Goal: Task Accomplishment & Management: Use online tool/utility

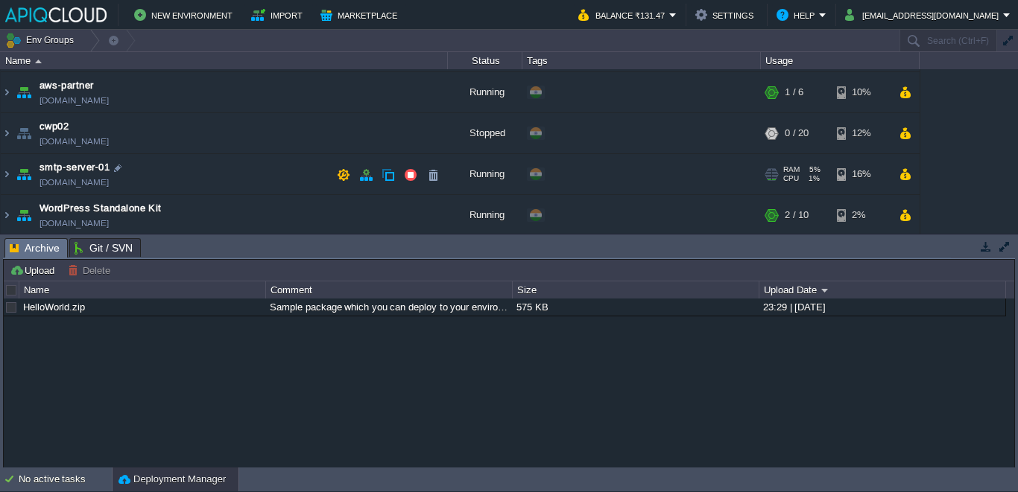
scroll to position [81, 0]
click at [7, 174] on img at bounding box center [7, 172] width 12 height 40
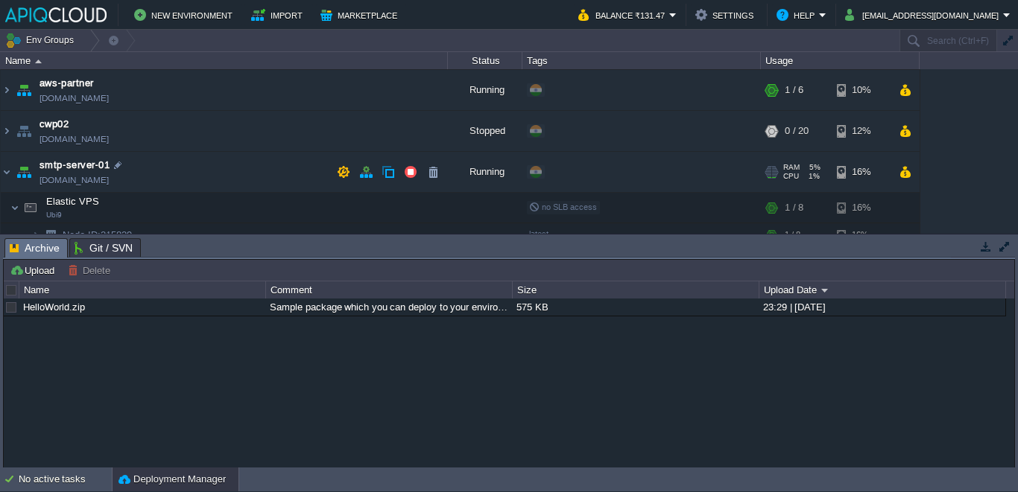
scroll to position [136, 0]
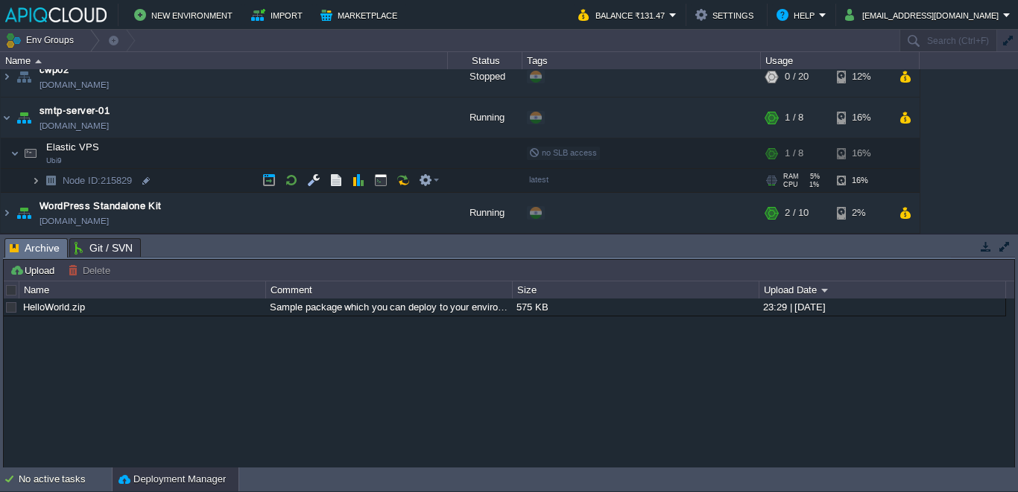
click at [34, 180] on img at bounding box center [35, 180] width 9 height 23
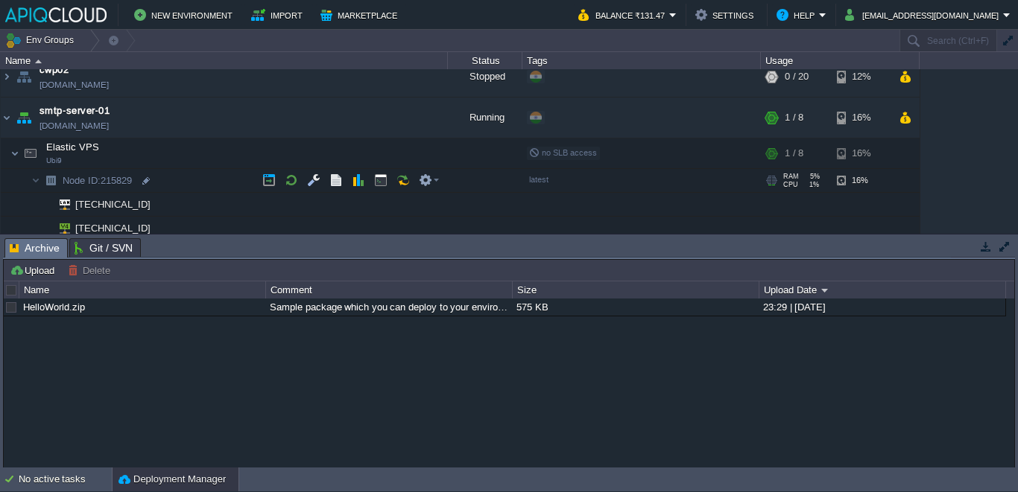
scroll to position [183, 0]
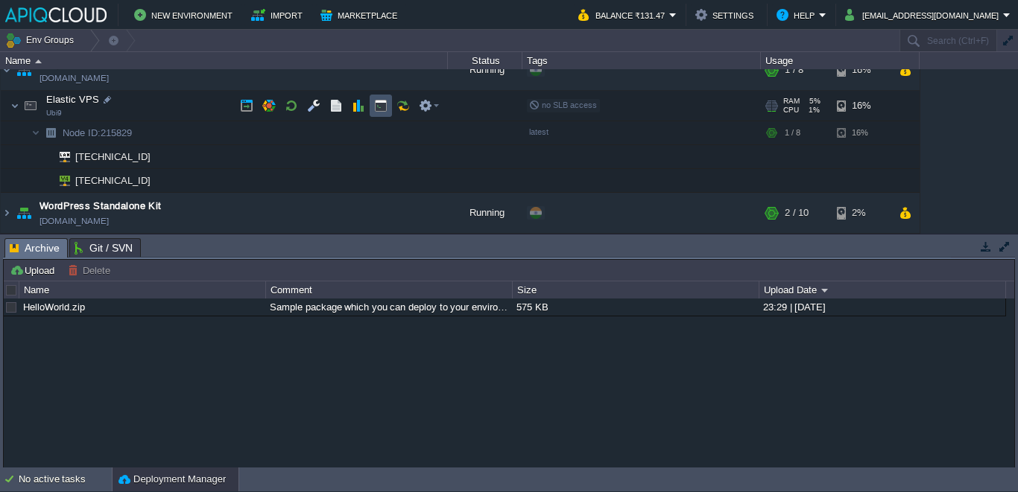
click at [374, 103] on button "button" at bounding box center [380, 105] width 13 height 13
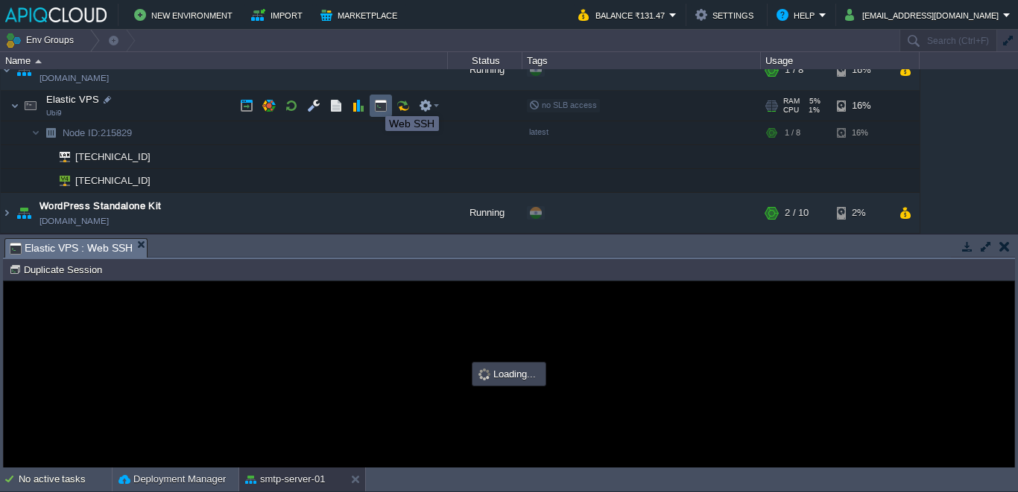
scroll to position [0, 0]
type input "#000000"
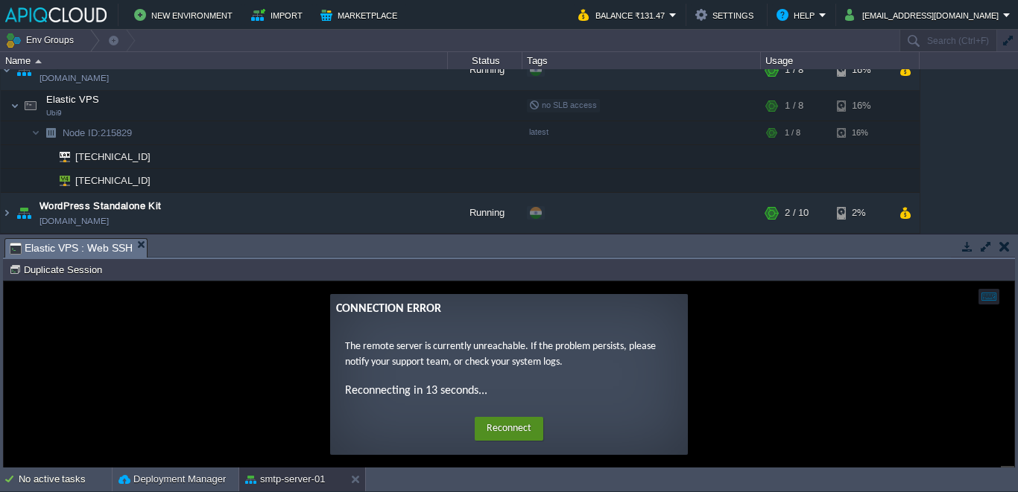
click at [516, 434] on button "Reconnect" at bounding box center [509, 429] width 69 height 24
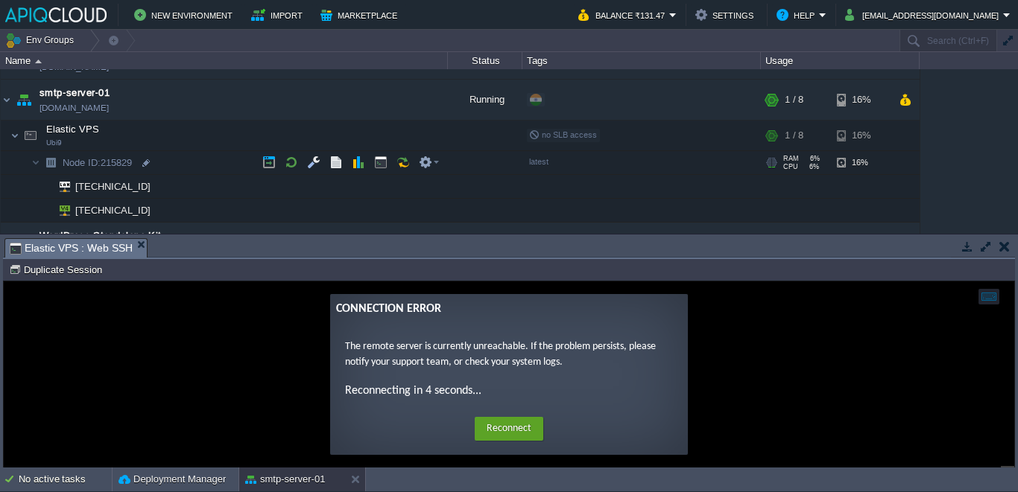
scroll to position [183, 0]
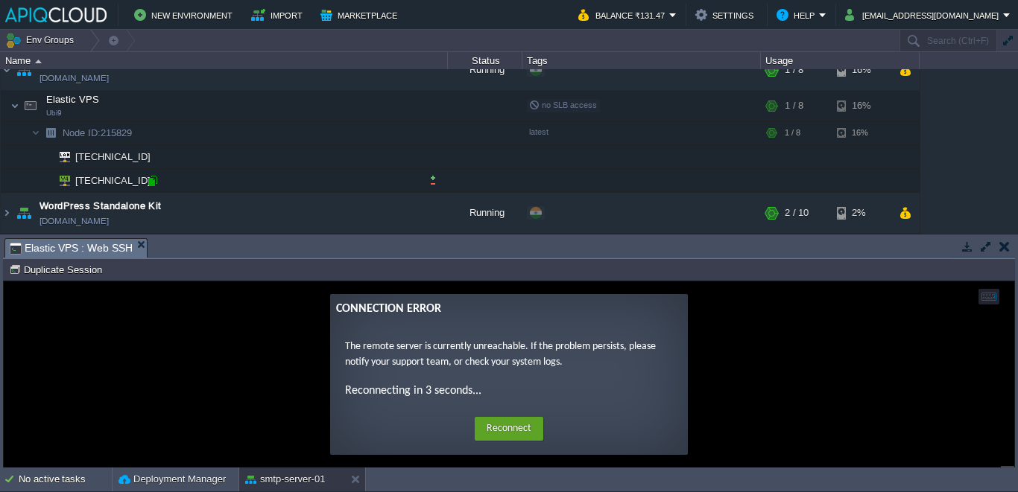
click at [154, 184] on div at bounding box center [152, 180] width 13 height 13
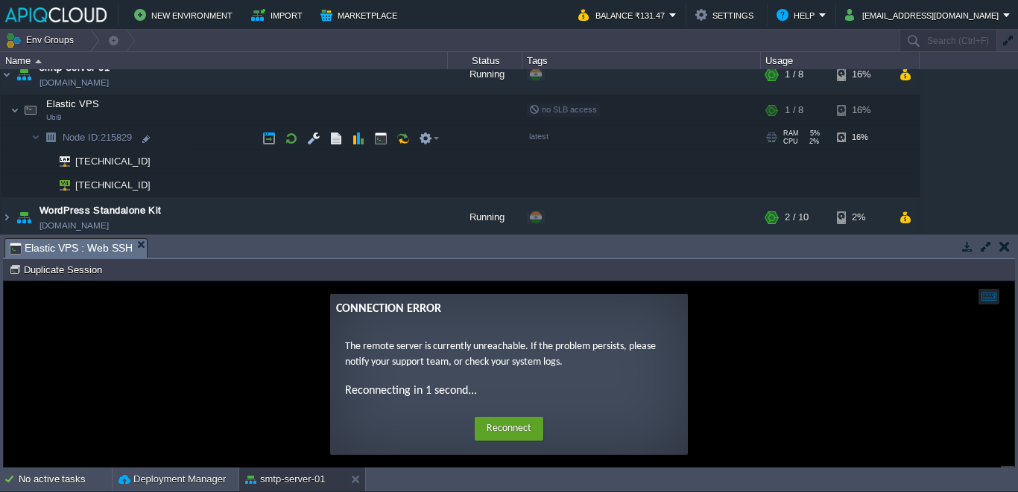
scroll to position [141, 0]
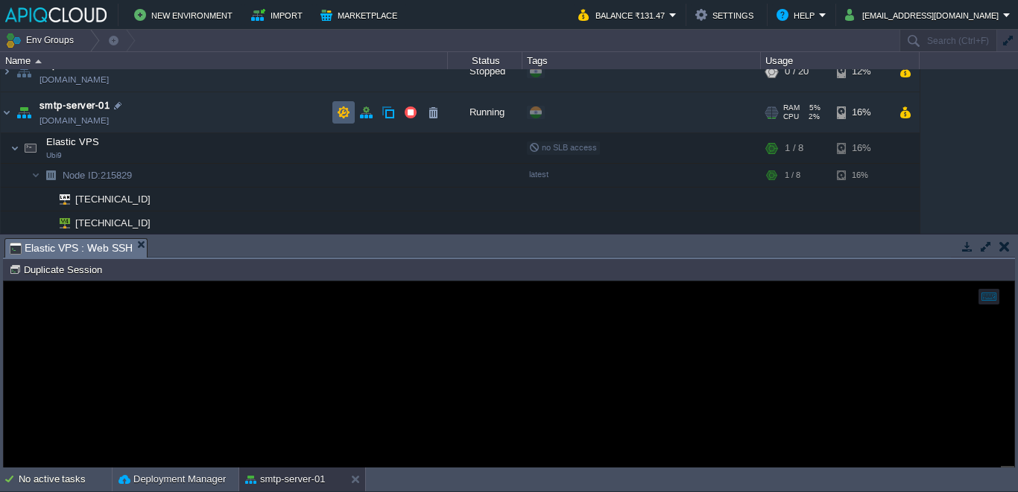
click at [354, 108] on td at bounding box center [343, 112] width 22 height 22
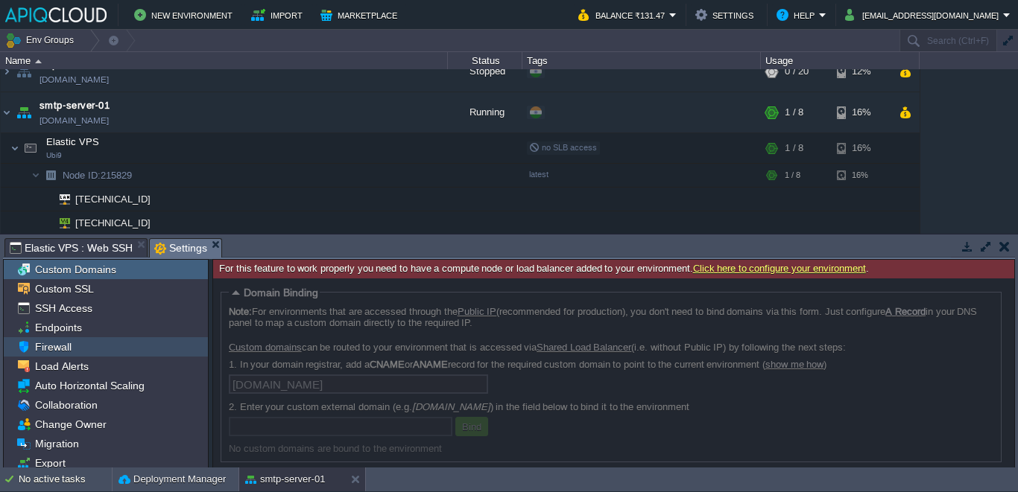
click at [96, 338] on div "Firewall" at bounding box center [106, 346] width 204 height 19
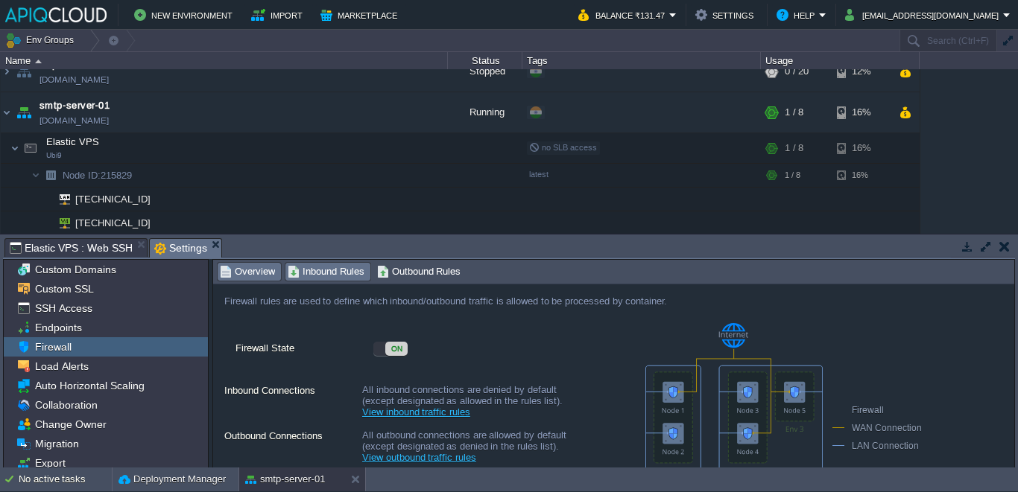
click at [327, 266] on span "Inbound Rules" at bounding box center [326, 272] width 77 height 16
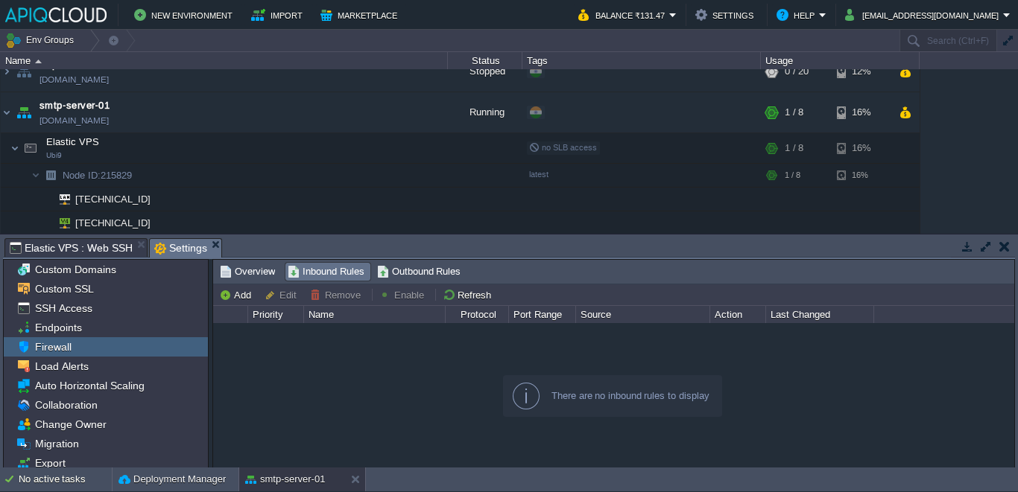
click at [376, 274] on div "Outbound Rules" at bounding box center [421, 272] width 92 height 18
click at [344, 276] on span "Inbound Rules" at bounding box center [326, 272] width 77 height 16
click at [241, 287] on td "Add" at bounding box center [237, 295] width 41 height 18
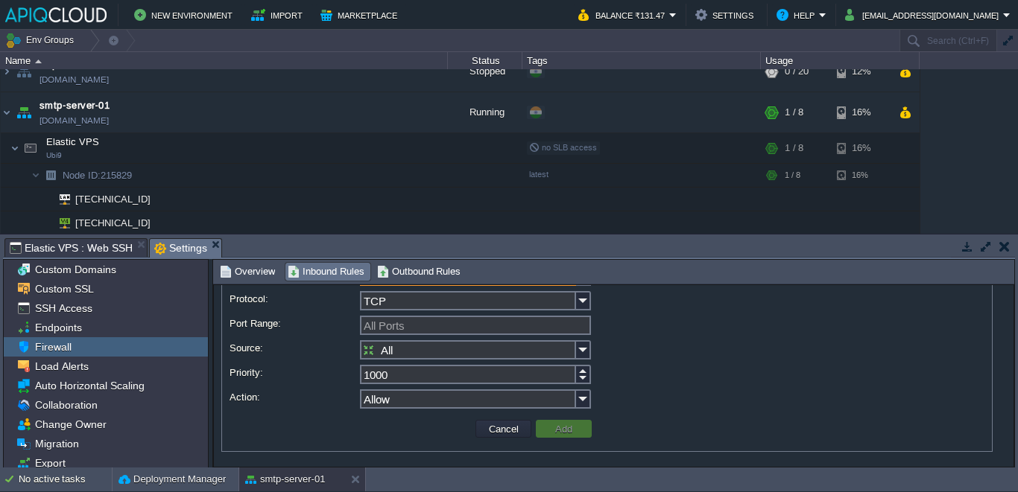
scroll to position [0, 0]
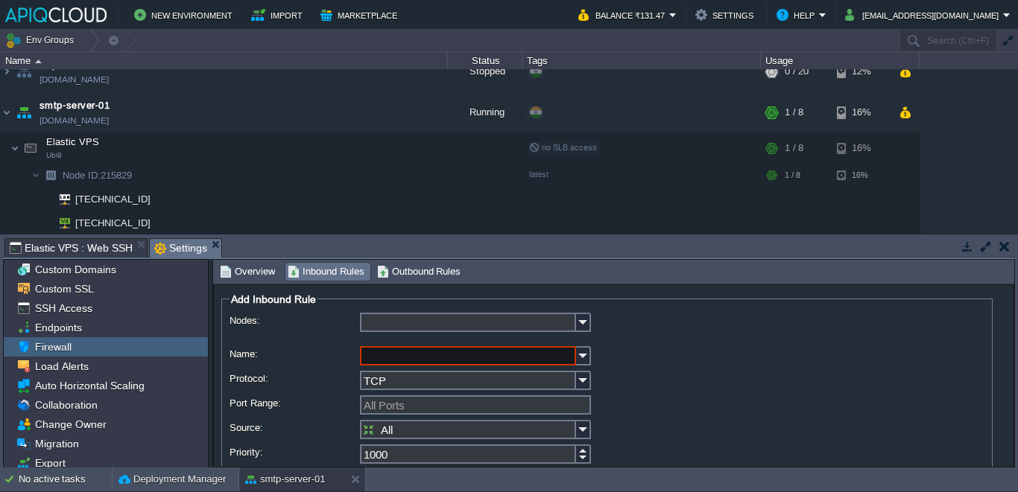
click at [385, 309] on fieldset "Add Inbound Rule Nodes: Name: Protocol: TCP Port Range: All Ports Source: All D…" at bounding box center [606, 412] width 771 height 239
click at [379, 323] on input "Nodes:" at bounding box center [468, 322] width 216 height 19
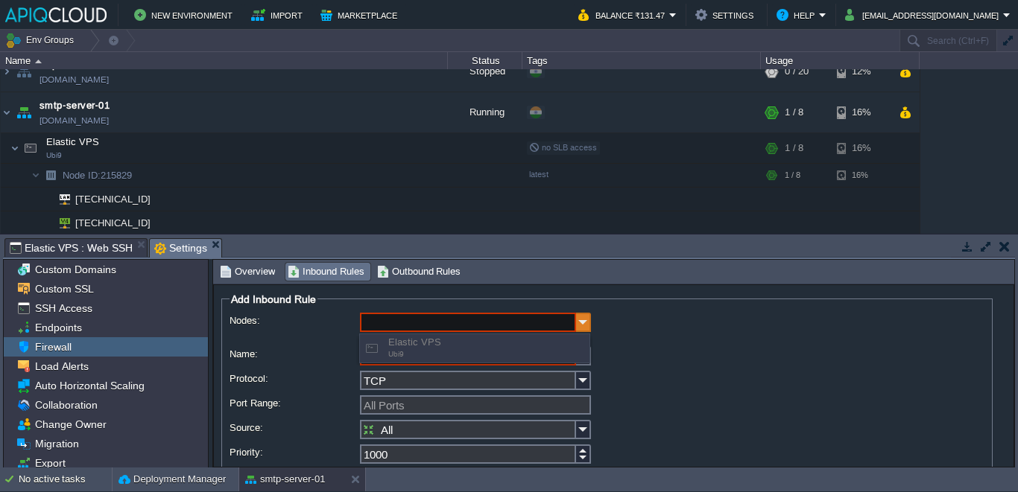
click at [589, 320] on img at bounding box center [583, 322] width 15 height 19
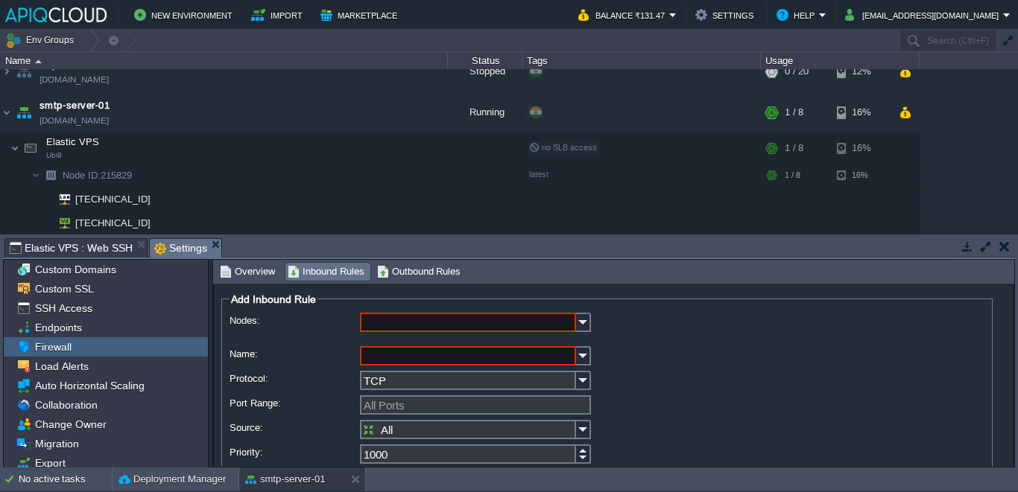
click at [557, 323] on input "Nodes:" at bounding box center [468, 322] width 216 height 19
click at [329, 328] on label "Nodes:" at bounding box center [293, 321] width 129 height 16
click at [360, 328] on input "Nodes:" at bounding box center [468, 322] width 216 height 19
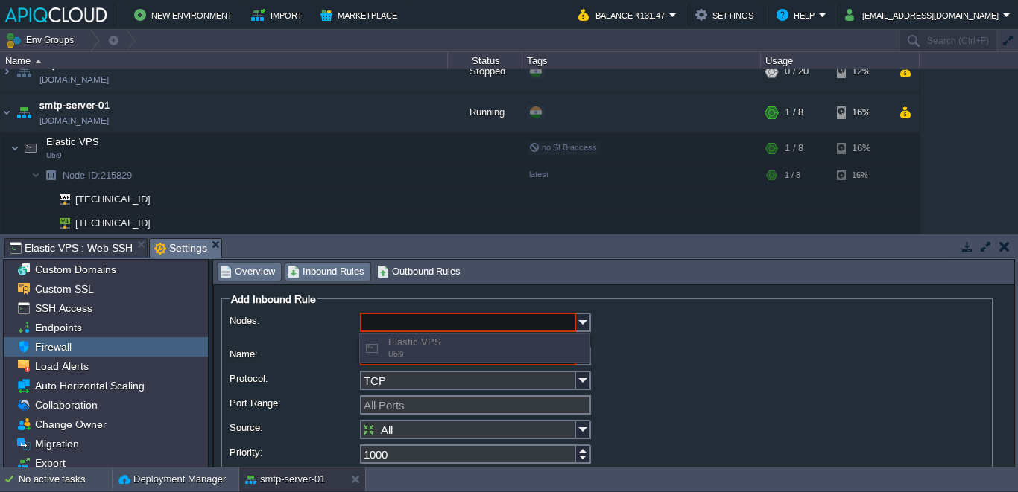
click at [237, 278] on span "Overview" at bounding box center [247, 272] width 55 height 16
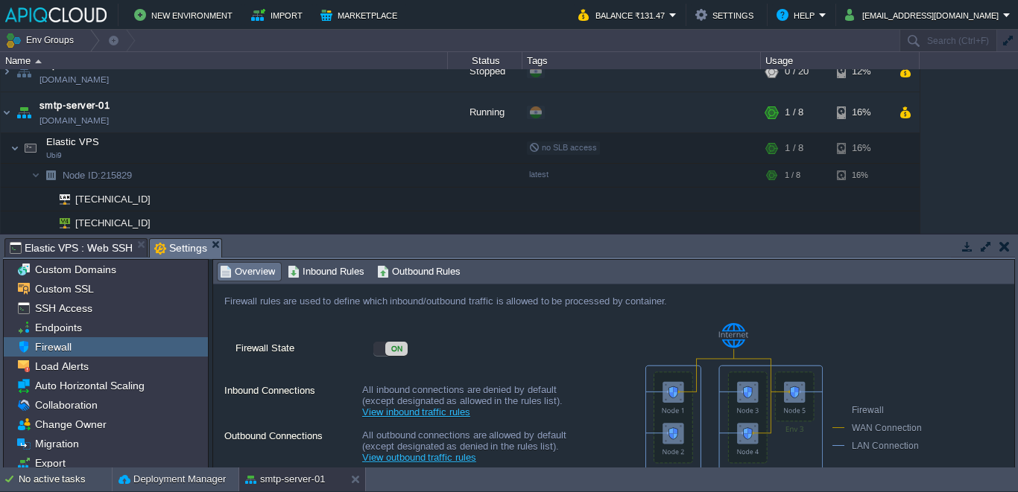
click at [381, 351] on div "ON" at bounding box center [390, 349] width 34 height 14
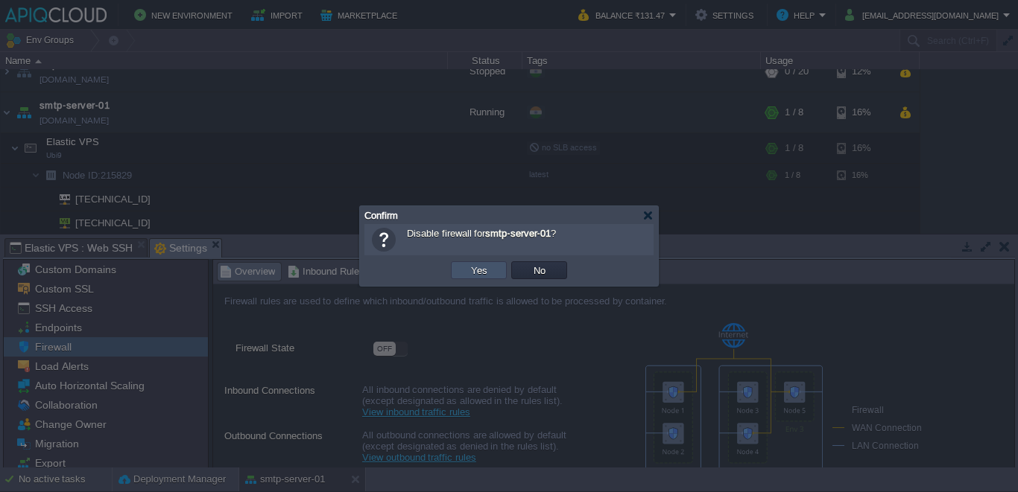
click at [489, 270] on button "Yes" at bounding box center [478, 270] width 25 height 13
